Goal: Check status: Check status

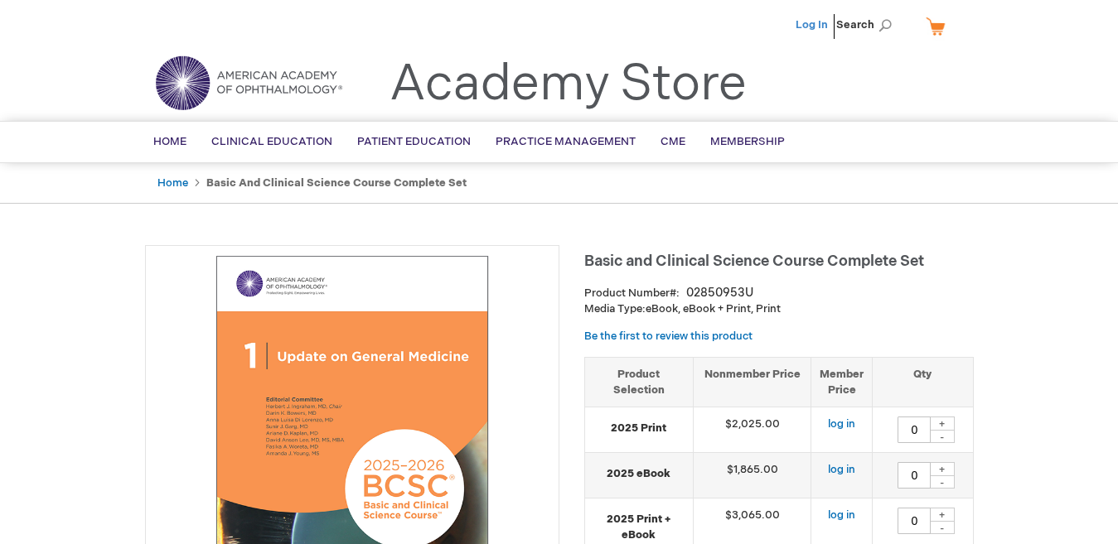
click at [819, 22] on link "Log In" at bounding box center [811, 24] width 32 height 13
click at [737, 25] on span "[PERSON_NAME]" at bounding box center [730, 24] width 92 height 13
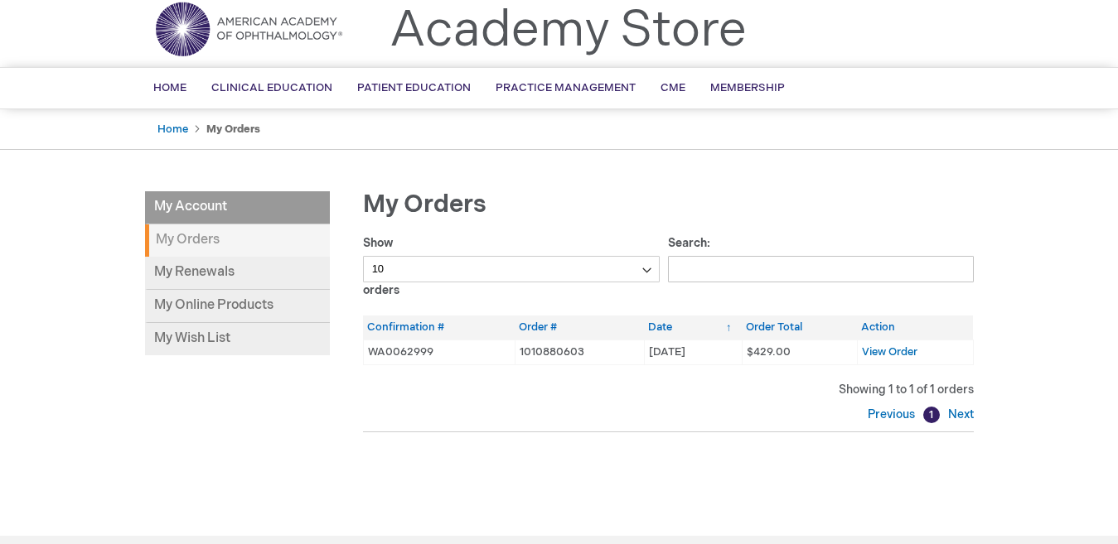
scroll to position [83, 0]
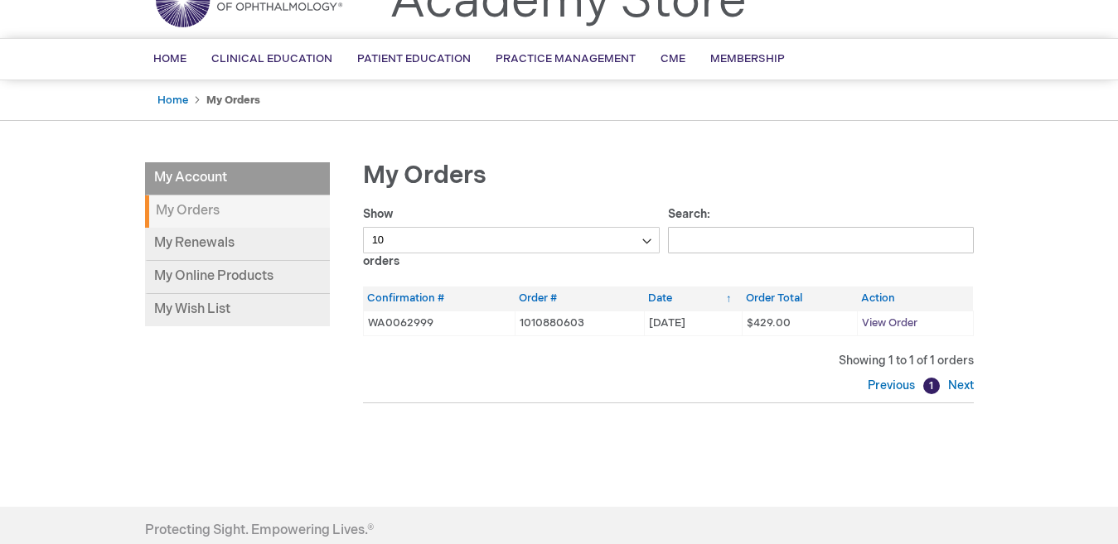
click at [905, 324] on span "View Order" at bounding box center [890, 322] width 56 height 13
click at [200, 279] on link "My Online Products" at bounding box center [237, 277] width 185 height 33
